Goal: Find specific page/section

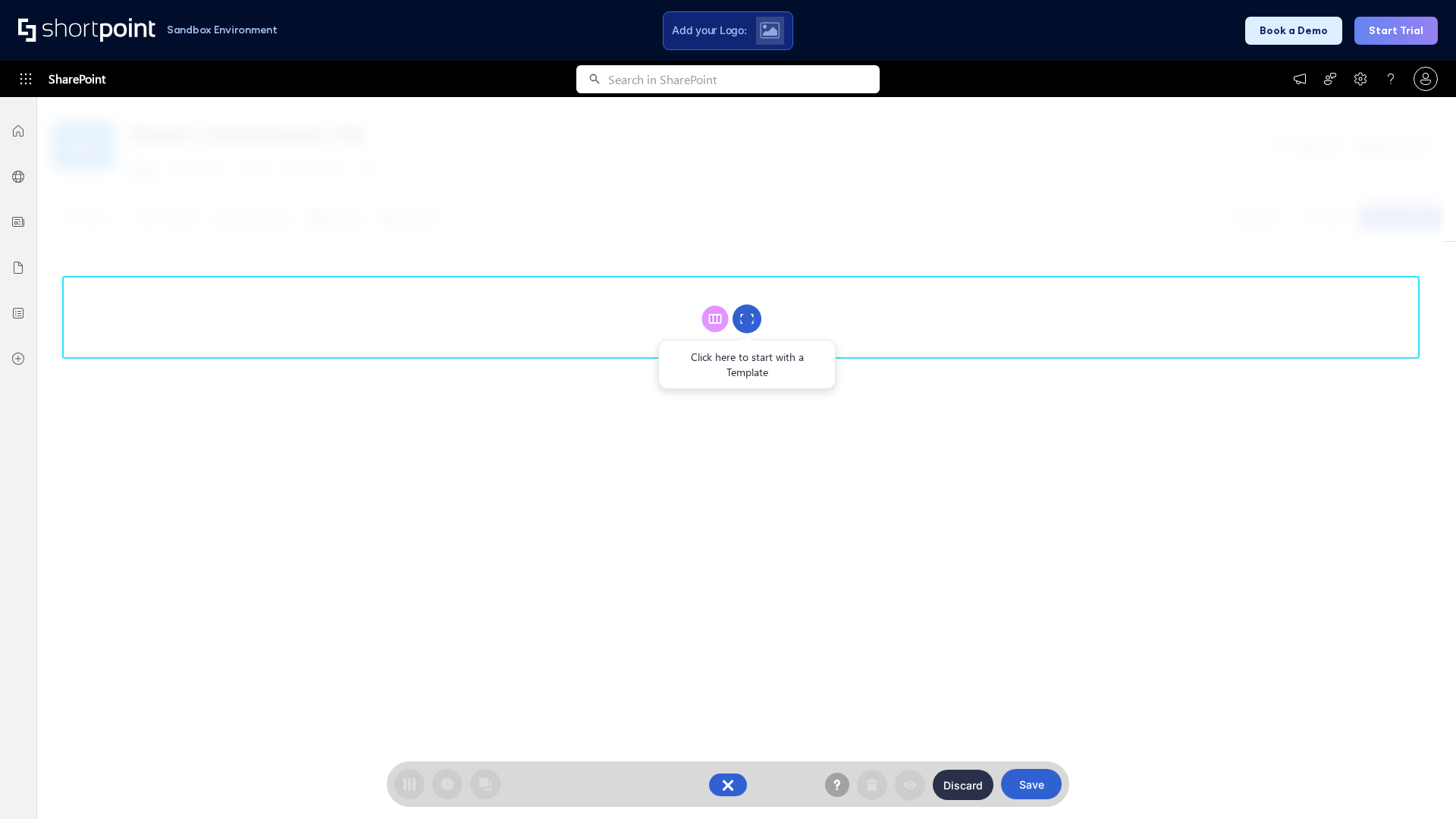
click at [747, 319] on circle at bounding box center [746, 320] width 29 height 29
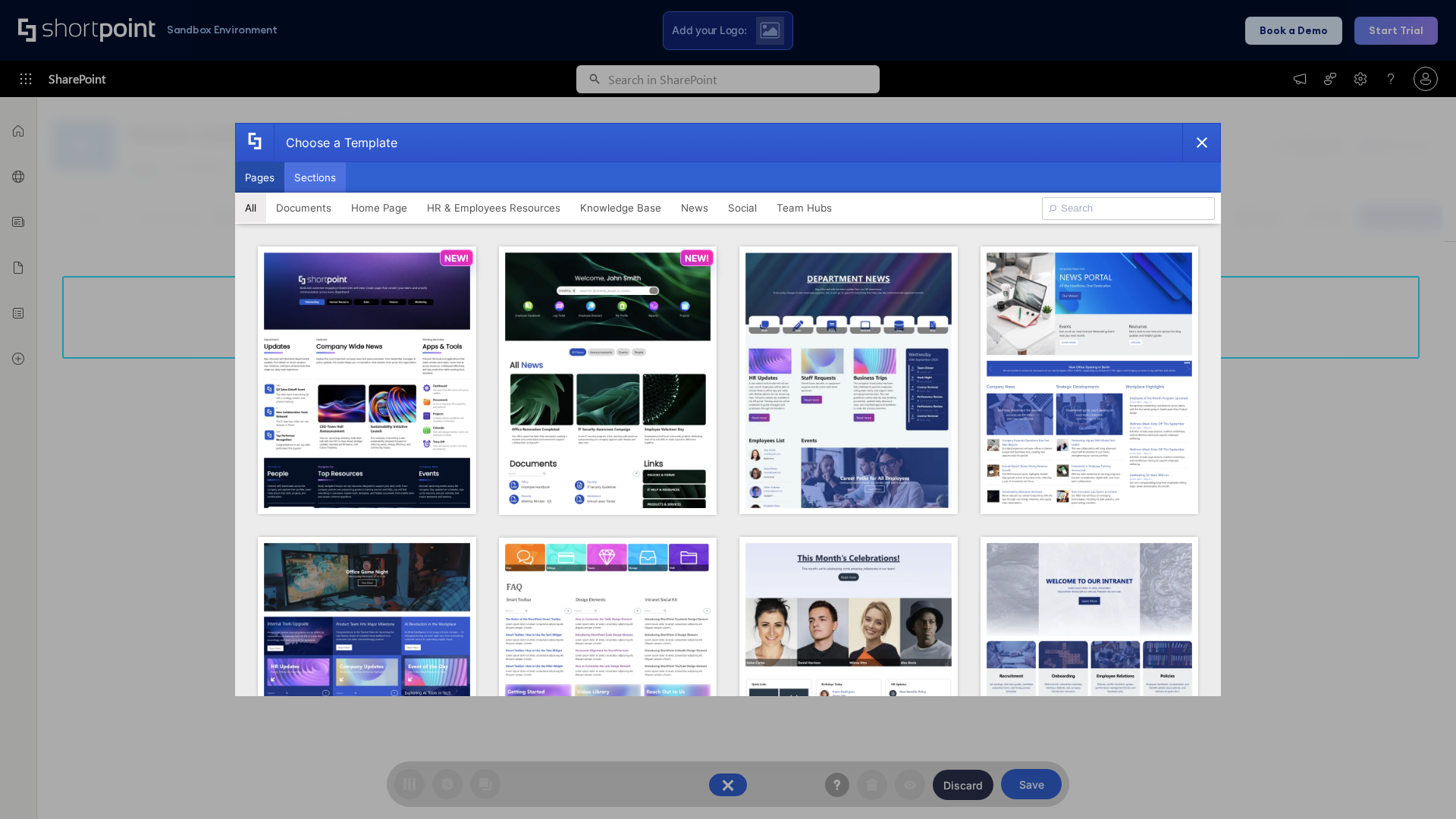
click at [314, 177] on button "Sections" at bounding box center [314, 177] width 61 height 30
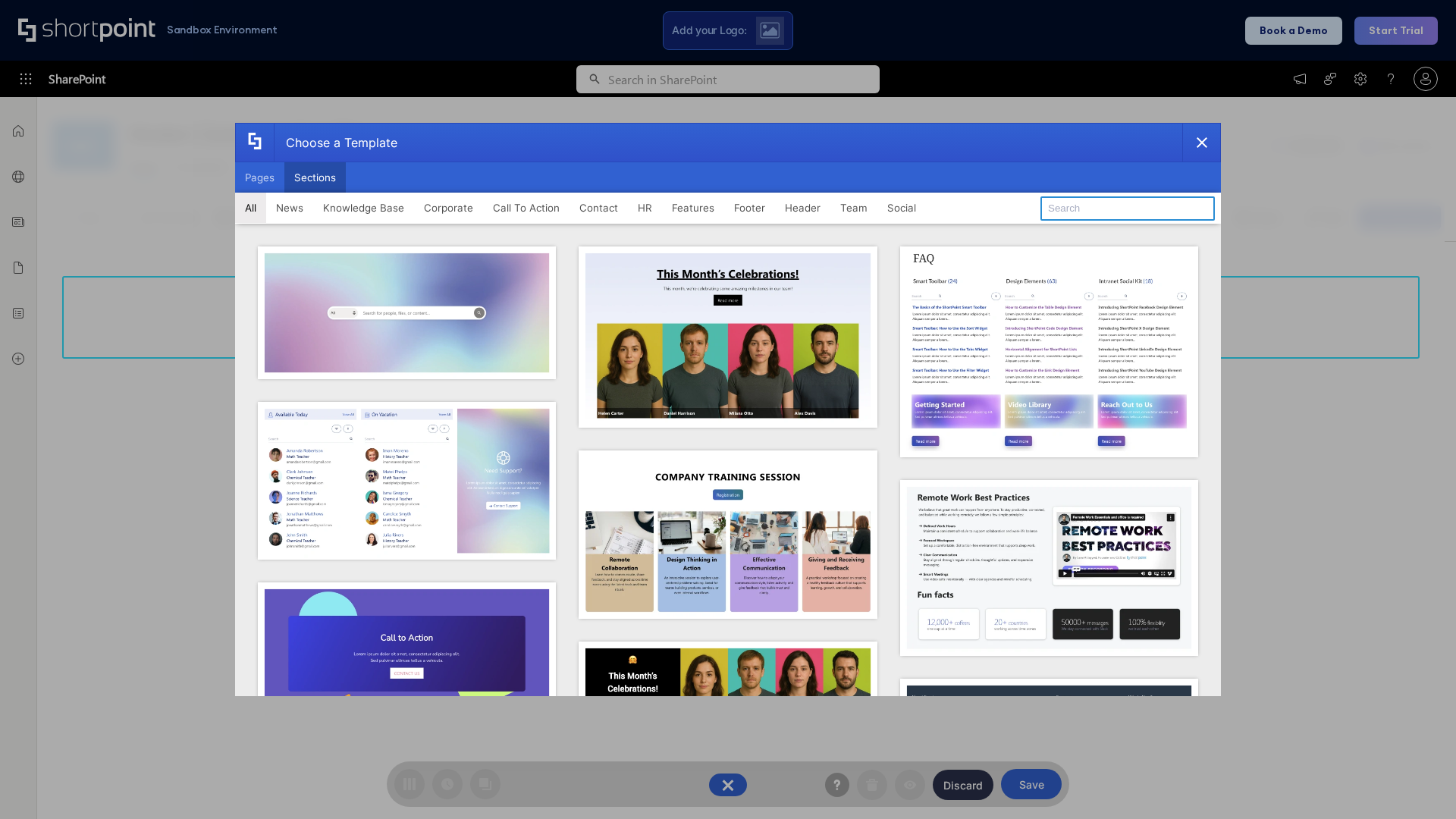
type input "Articles"
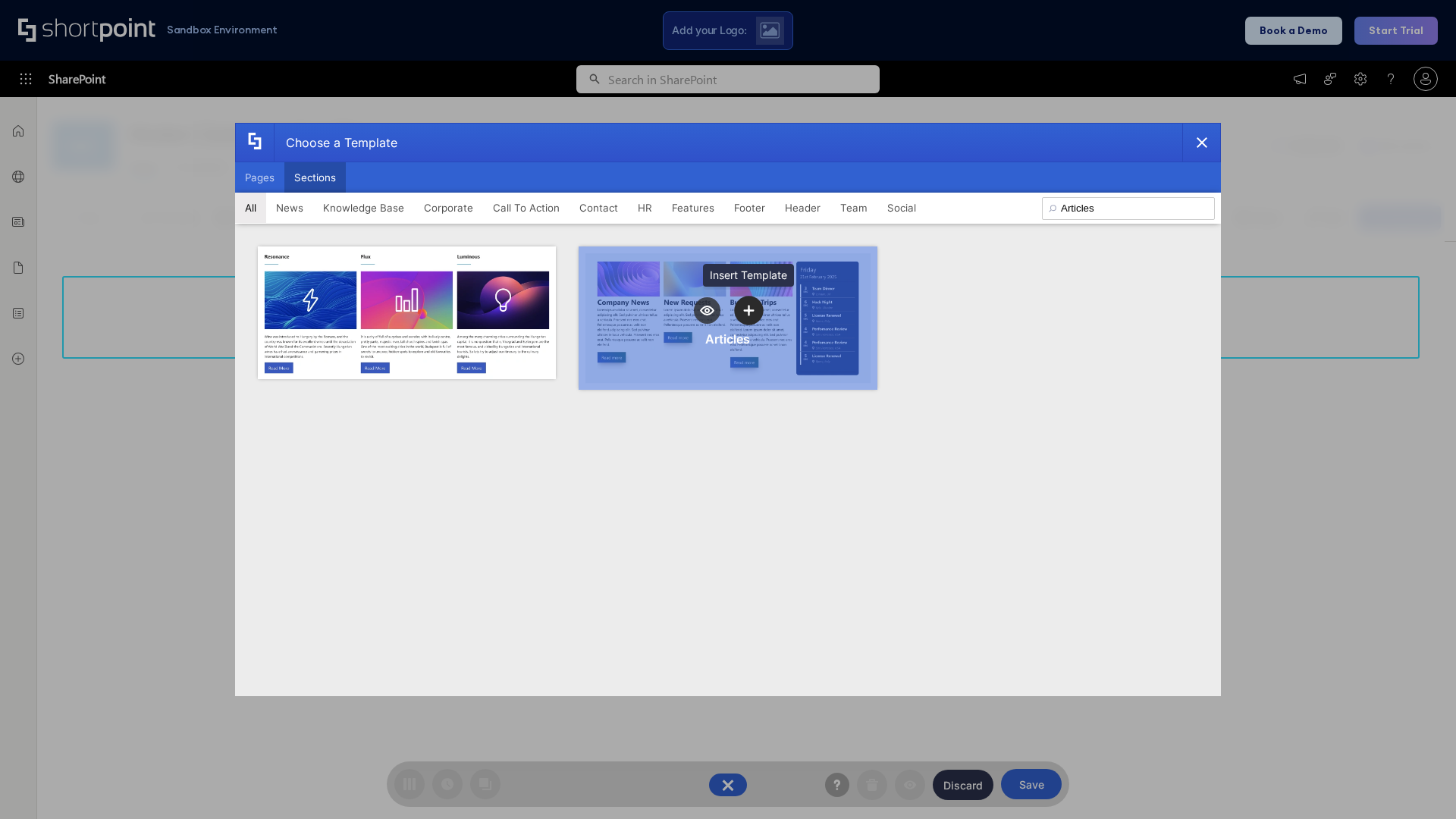
click at [748, 310] on icon "template selector" at bounding box center [748, 310] width 11 height 11
